Goal: Transaction & Acquisition: Purchase product/service

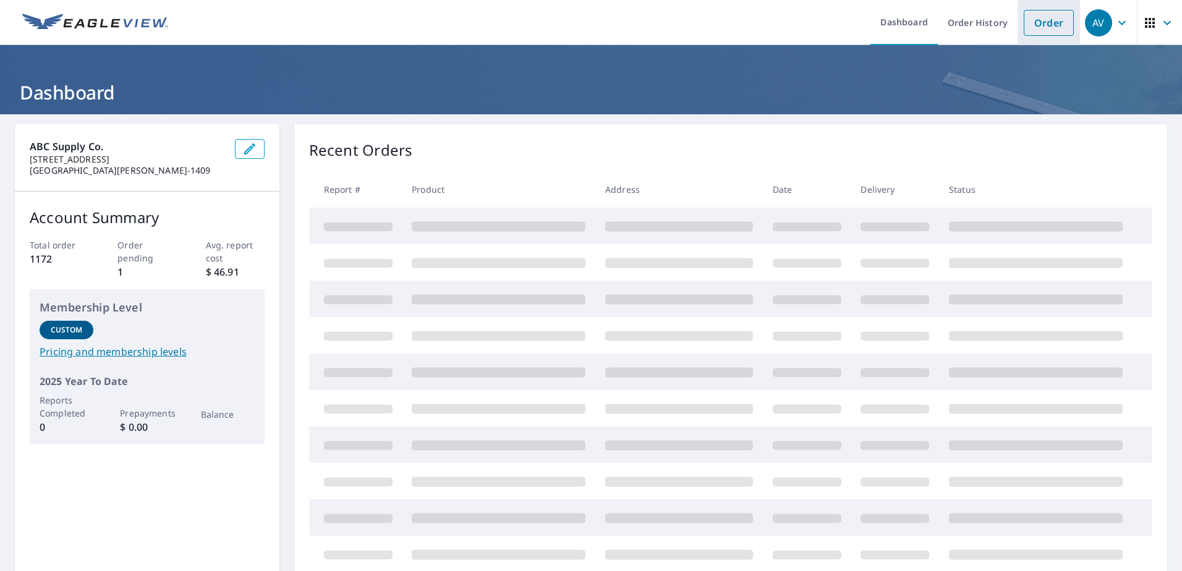
click at [1040, 30] on link "Order" at bounding box center [1048, 23] width 50 height 26
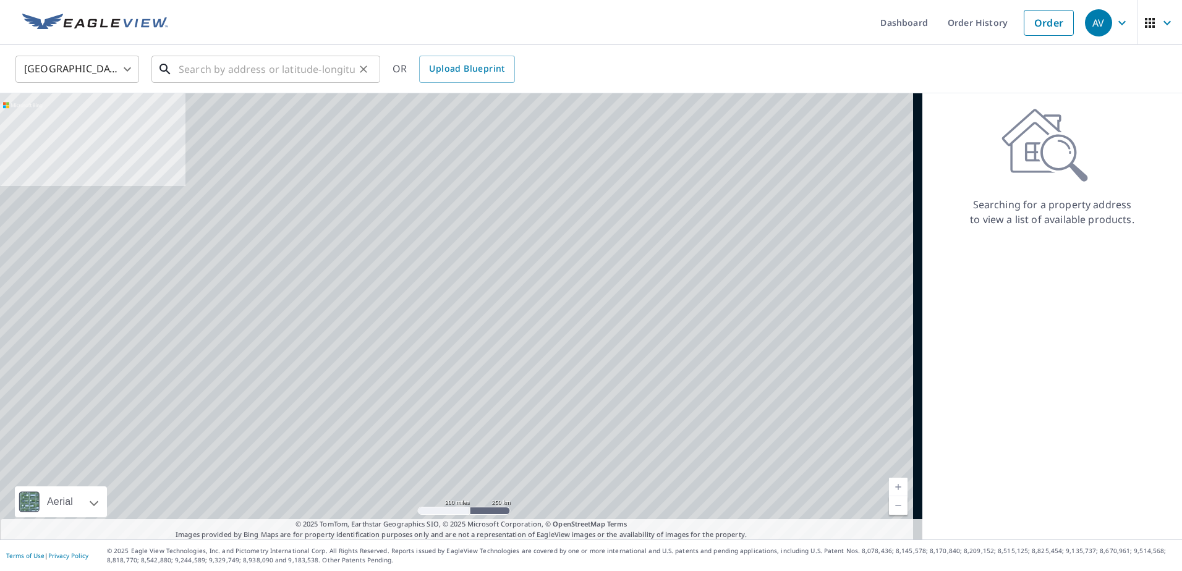
click at [203, 62] on input "text" at bounding box center [267, 69] width 176 height 35
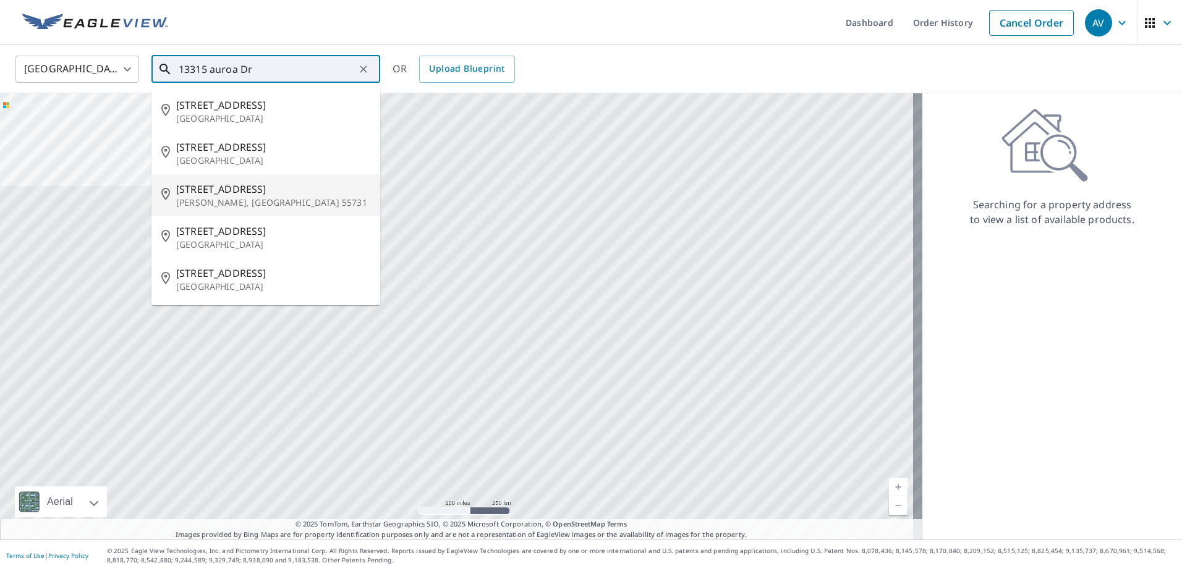
click at [226, 192] on span "[STREET_ADDRESS]" at bounding box center [273, 189] width 194 height 15
type input "[STREET_ADDRESS][PERSON_NAME]"
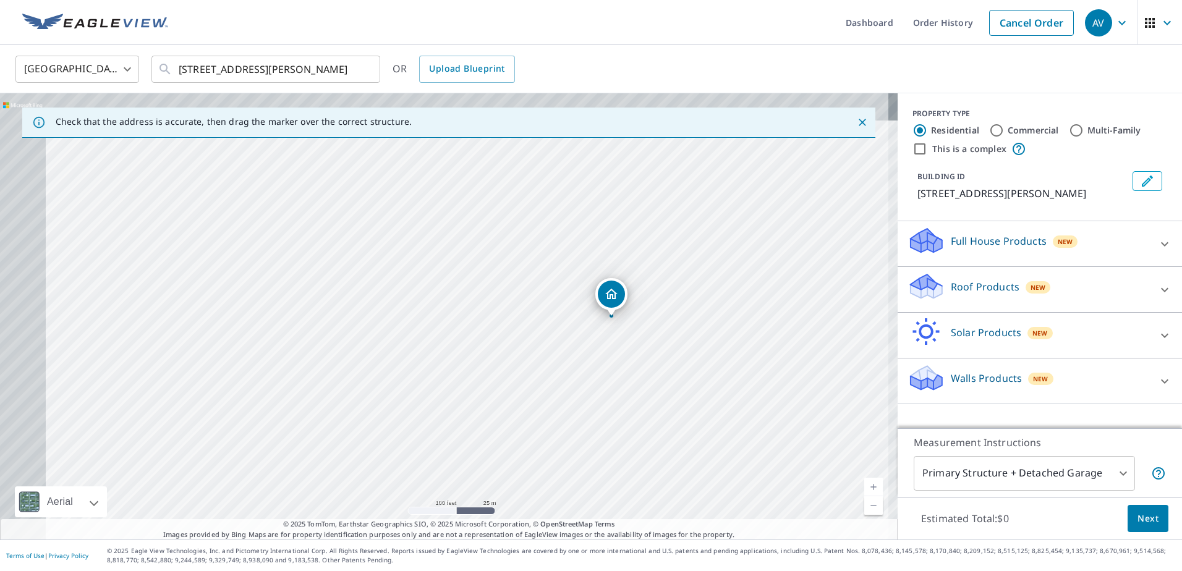
drag, startPoint x: 621, startPoint y: 323, endPoint x: 687, endPoint y: 362, distance: 76.5
click at [687, 362] on div "[STREET_ADDRESS][PERSON_NAME]" at bounding box center [448, 316] width 897 height 446
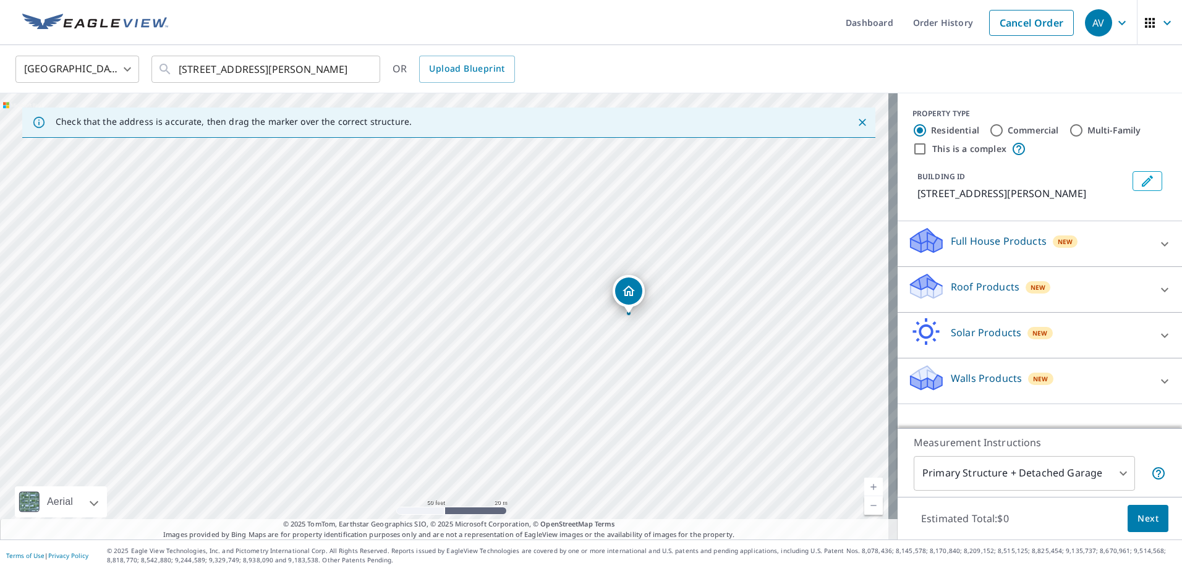
click at [1157, 288] on icon at bounding box center [1164, 289] width 15 height 15
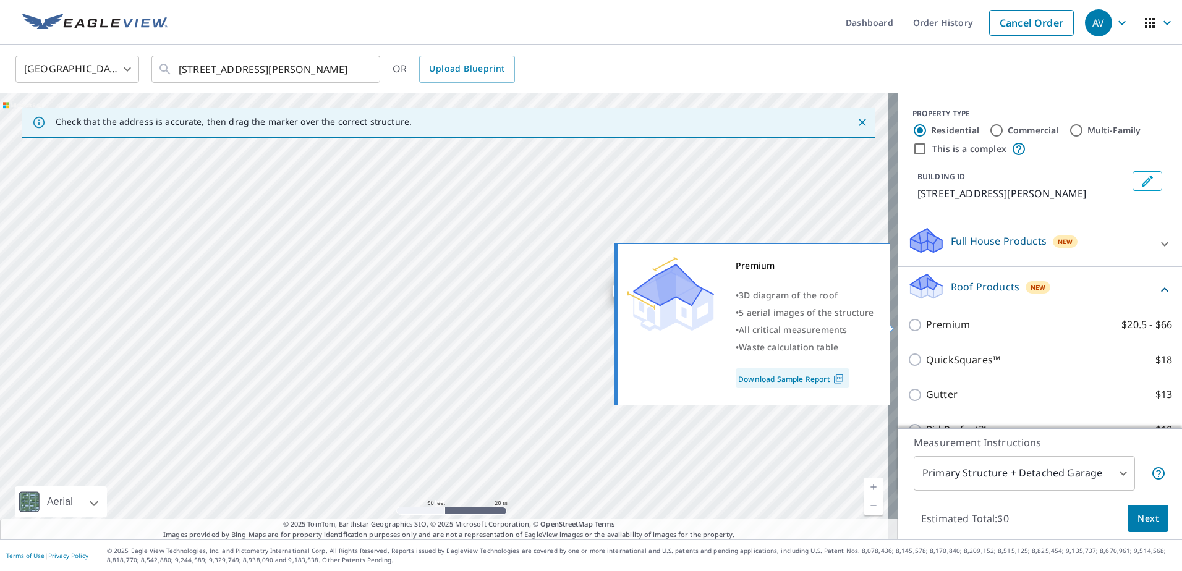
click at [907, 326] on input "Premium $20.5 - $66" at bounding box center [916, 325] width 19 height 15
checkbox input "true"
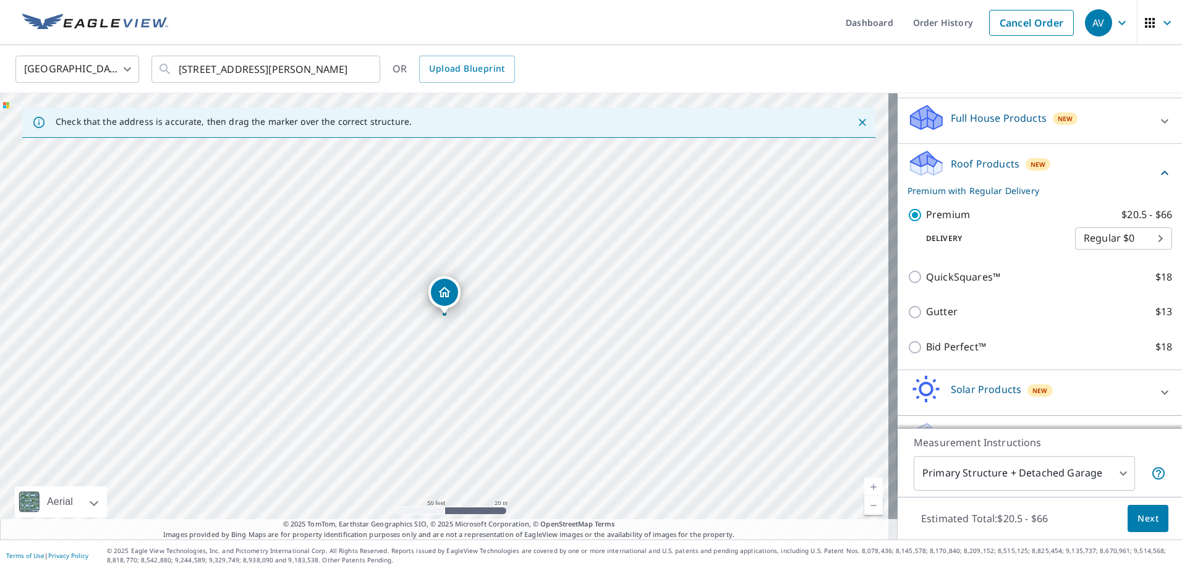
scroll to position [124, 0]
click at [1108, 471] on body "AV AV Dashboard Order History Cancel Order AV United States US ​ [STREET_ADDRES…" at bounding box center [591, 285] width 1182 height 571
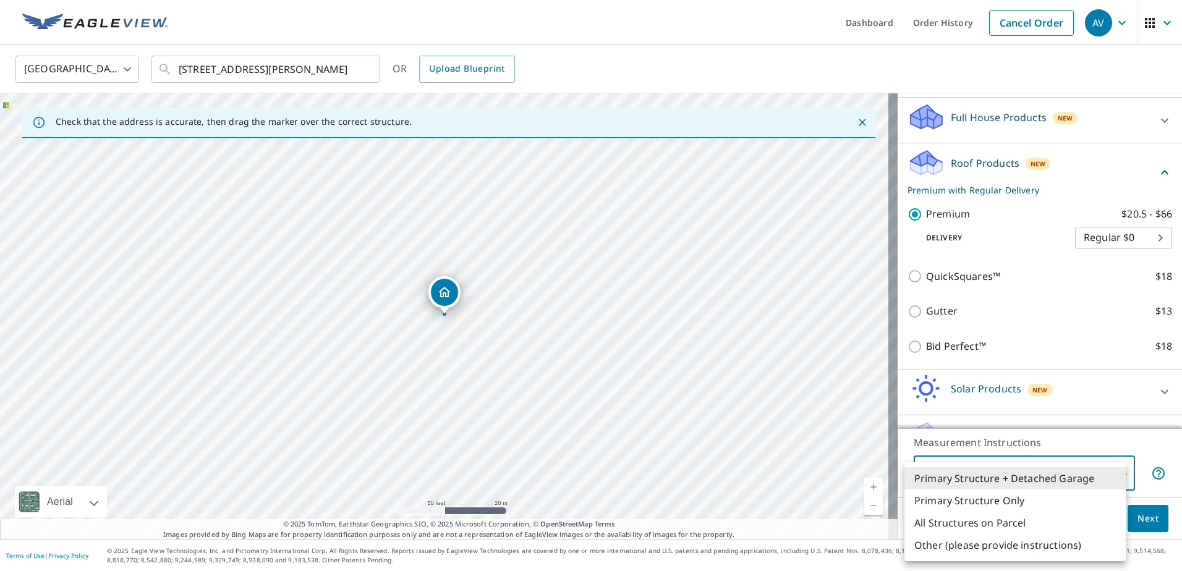
click at [963, 498] on li "Primary Structure Only" at bounding box center [1014, 500] width 221 height 22
type input "2"
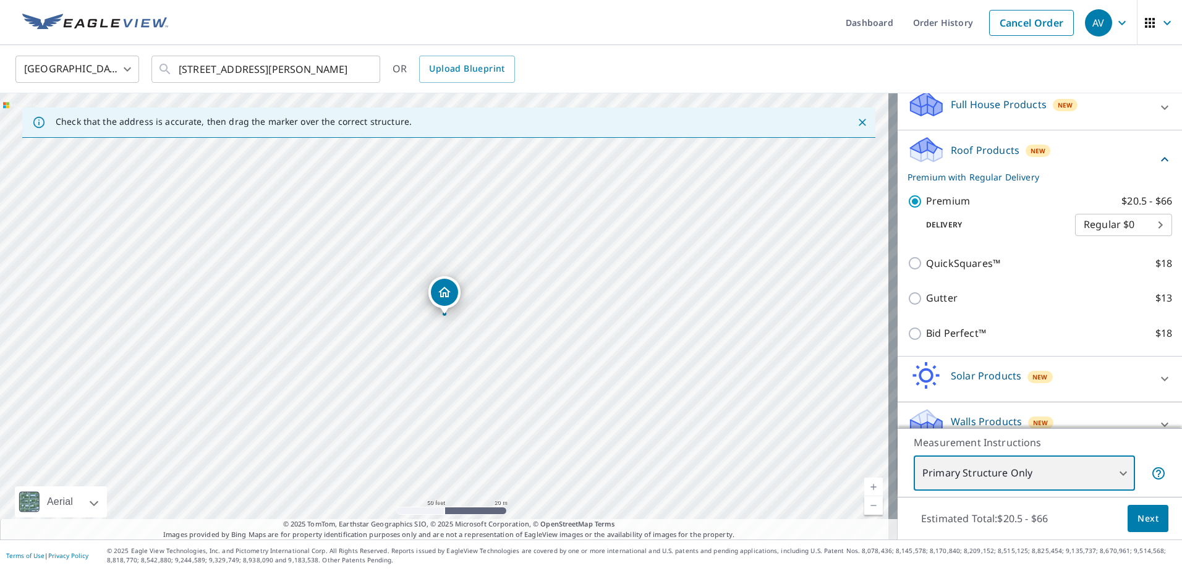
scroll to position [156, 0]
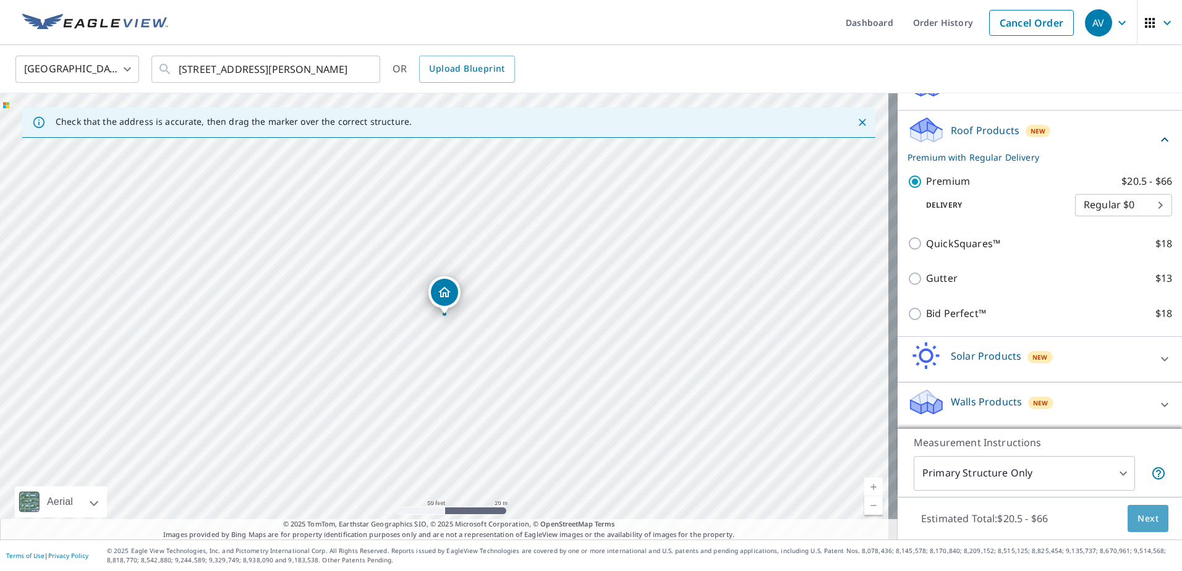
click at [1140, 519] on span "Next" at bounding box center [1147, 518] width 21 height 15
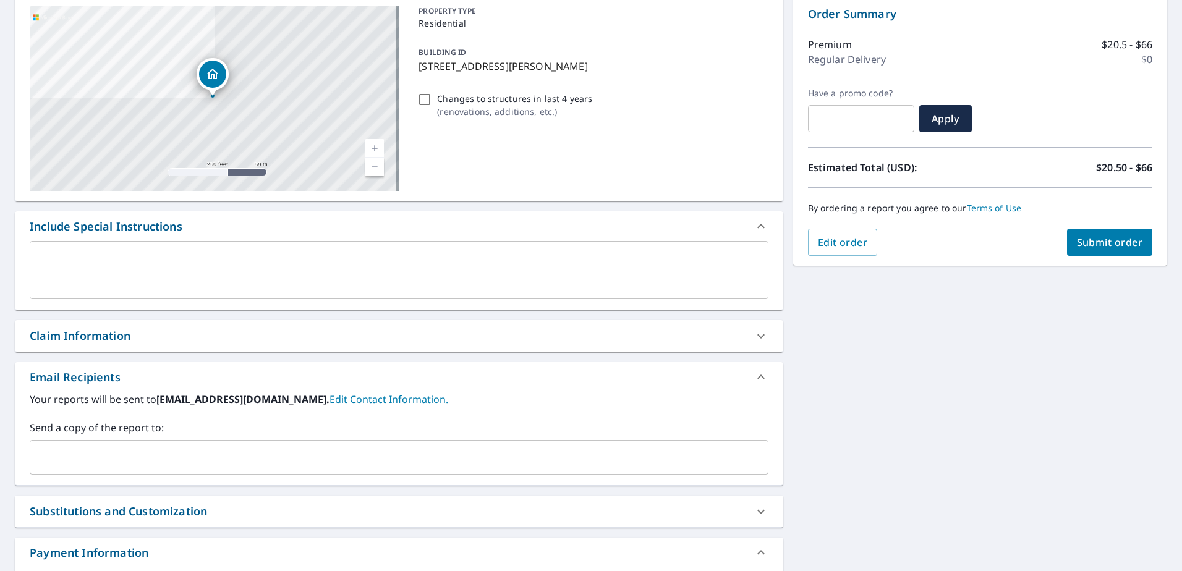
scroll to position [154, 0]
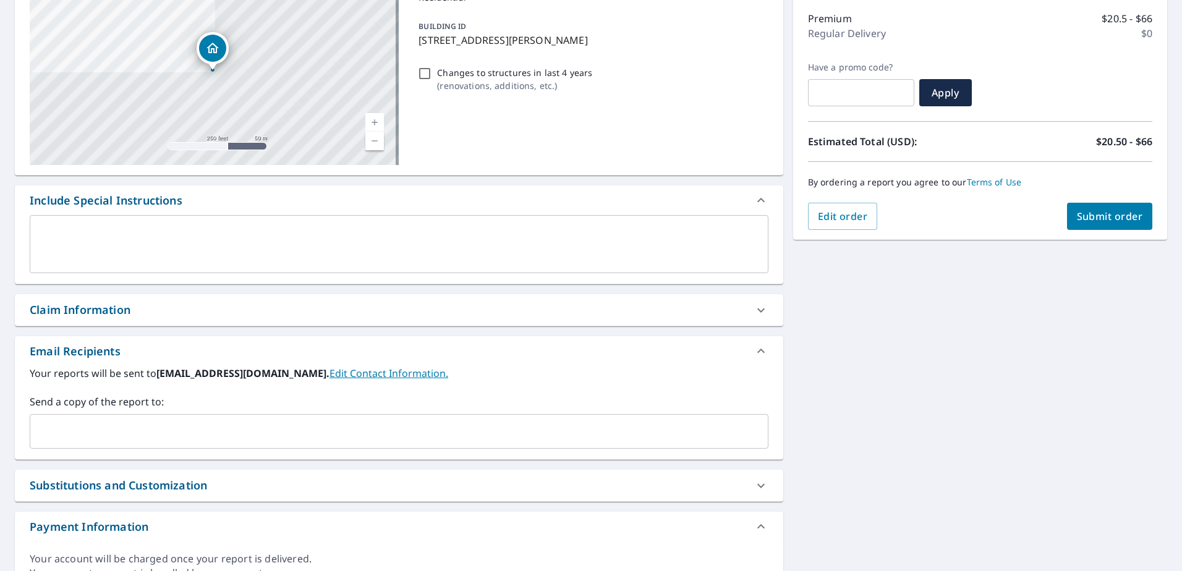
click at [204, 432] on input "text" at bounding box center [389, 431] width 709 height 23
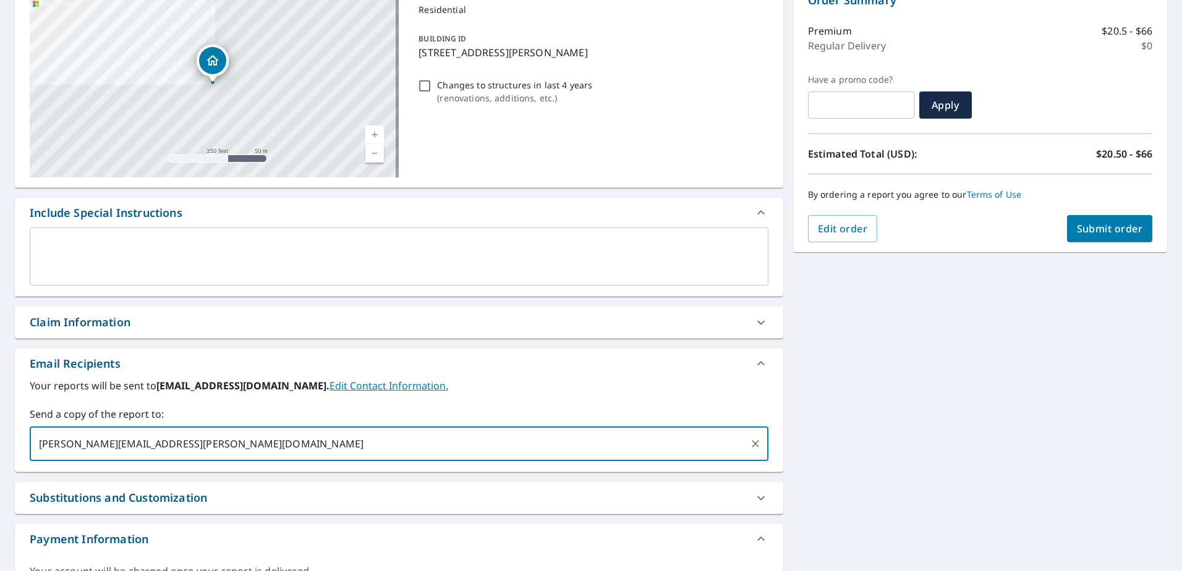
scroll to position [139, 0]
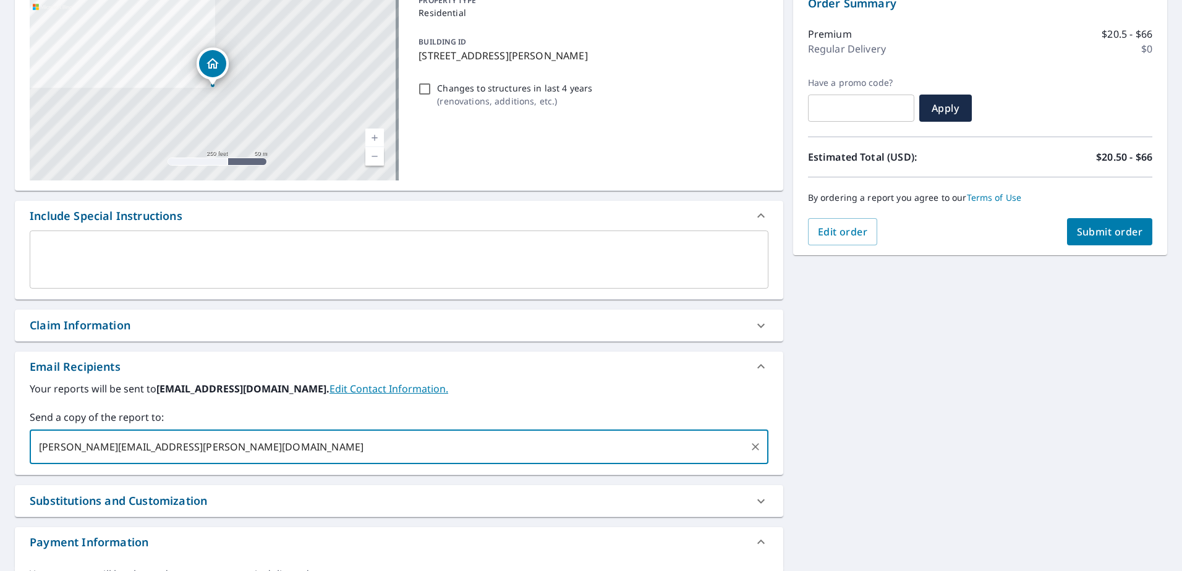
type input "[PERSON_NAME][EMAIL_ADDRESS][PERSON_NAME][DOMAIN_NAME]"
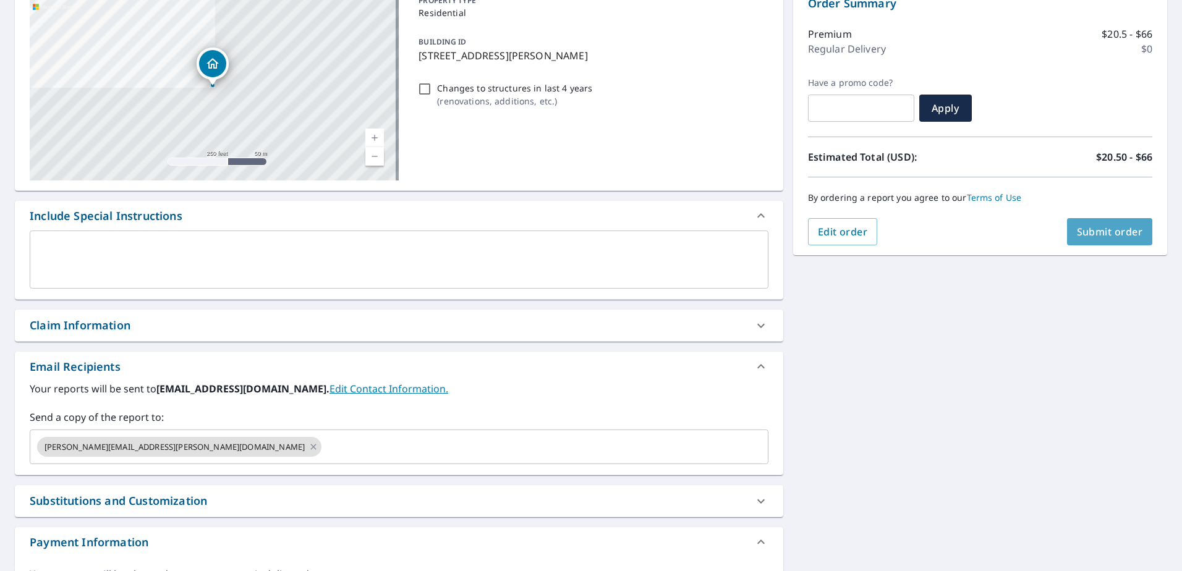
click at [1088, 231] on span "Submit order" at bounding box center [1110, 232] width 66 height 14
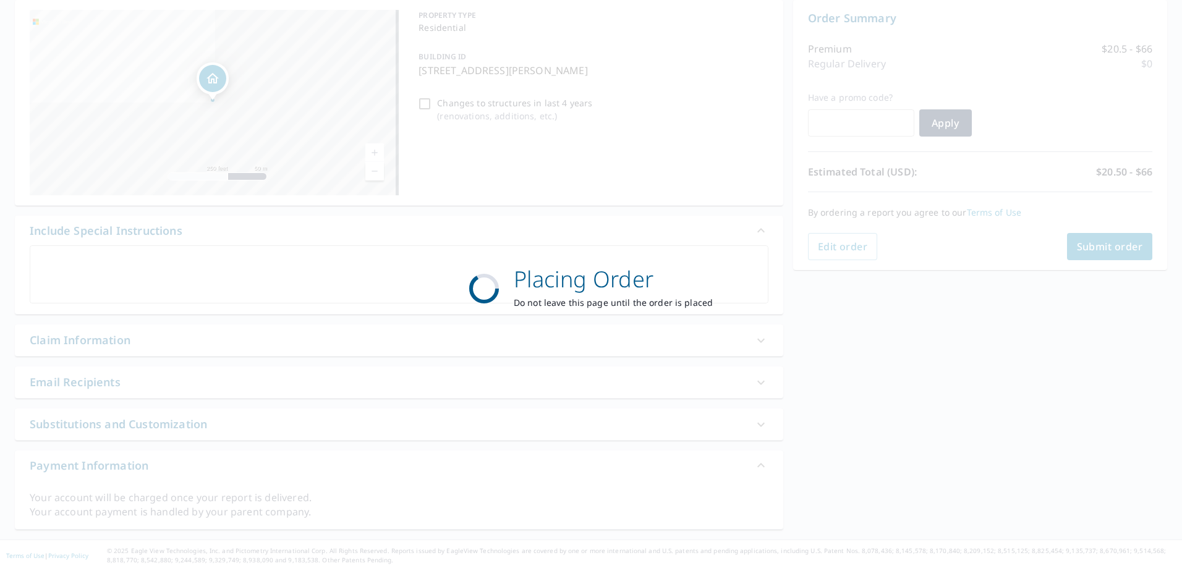
scroll to position [124, 0]
